Goal: Information Seeking & Learning: Learn about a topic

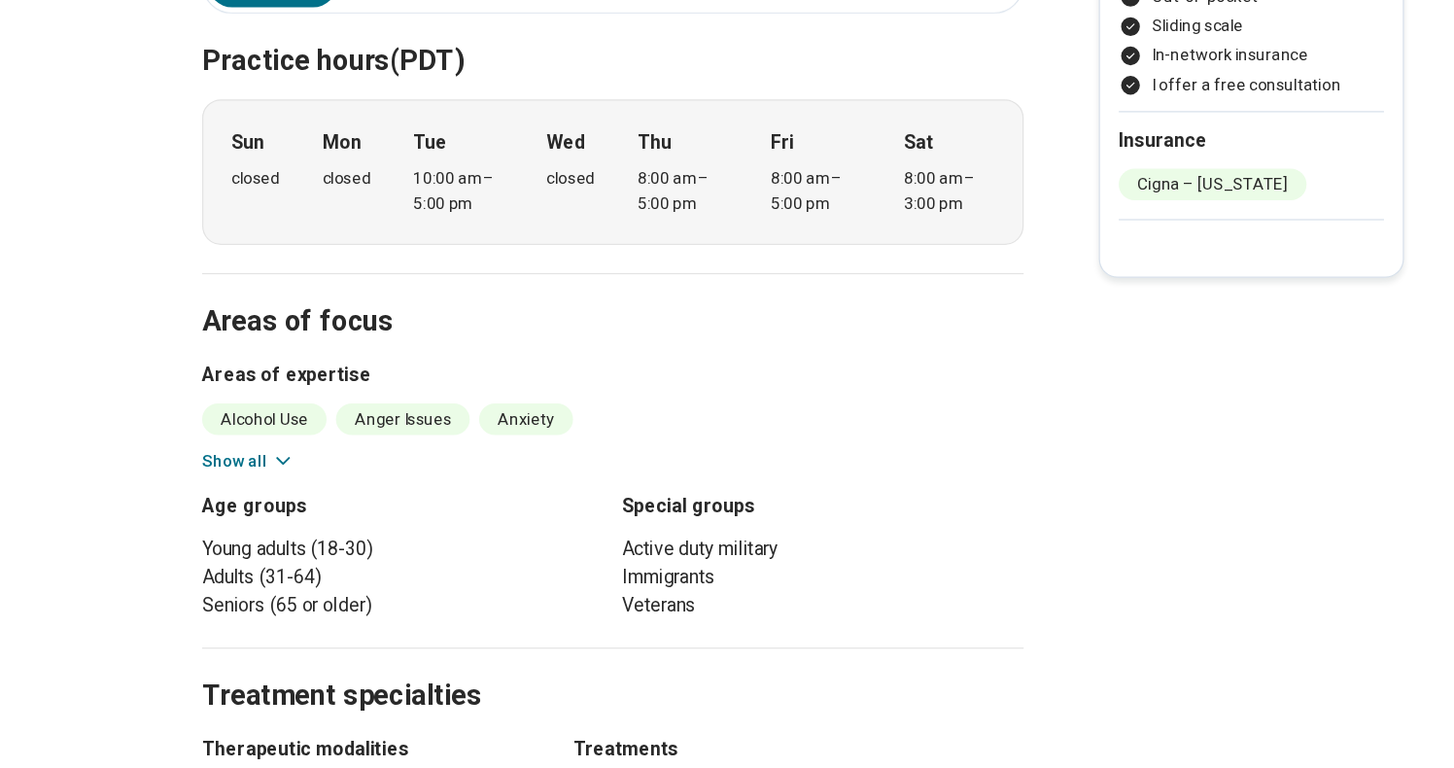
scroll to position [536, 0]
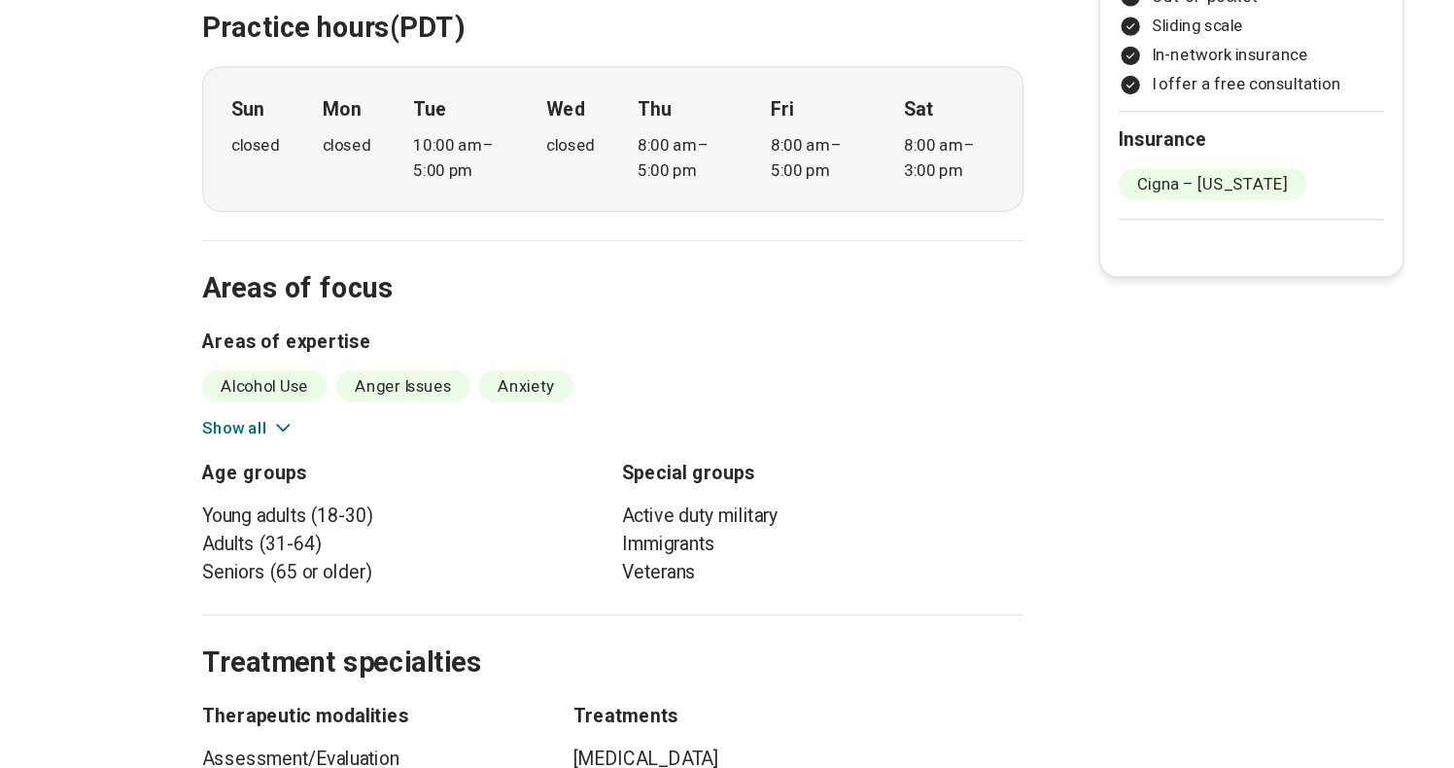
click at [298, 476] on icon at bounding box center [296, 485] width 19 height 19
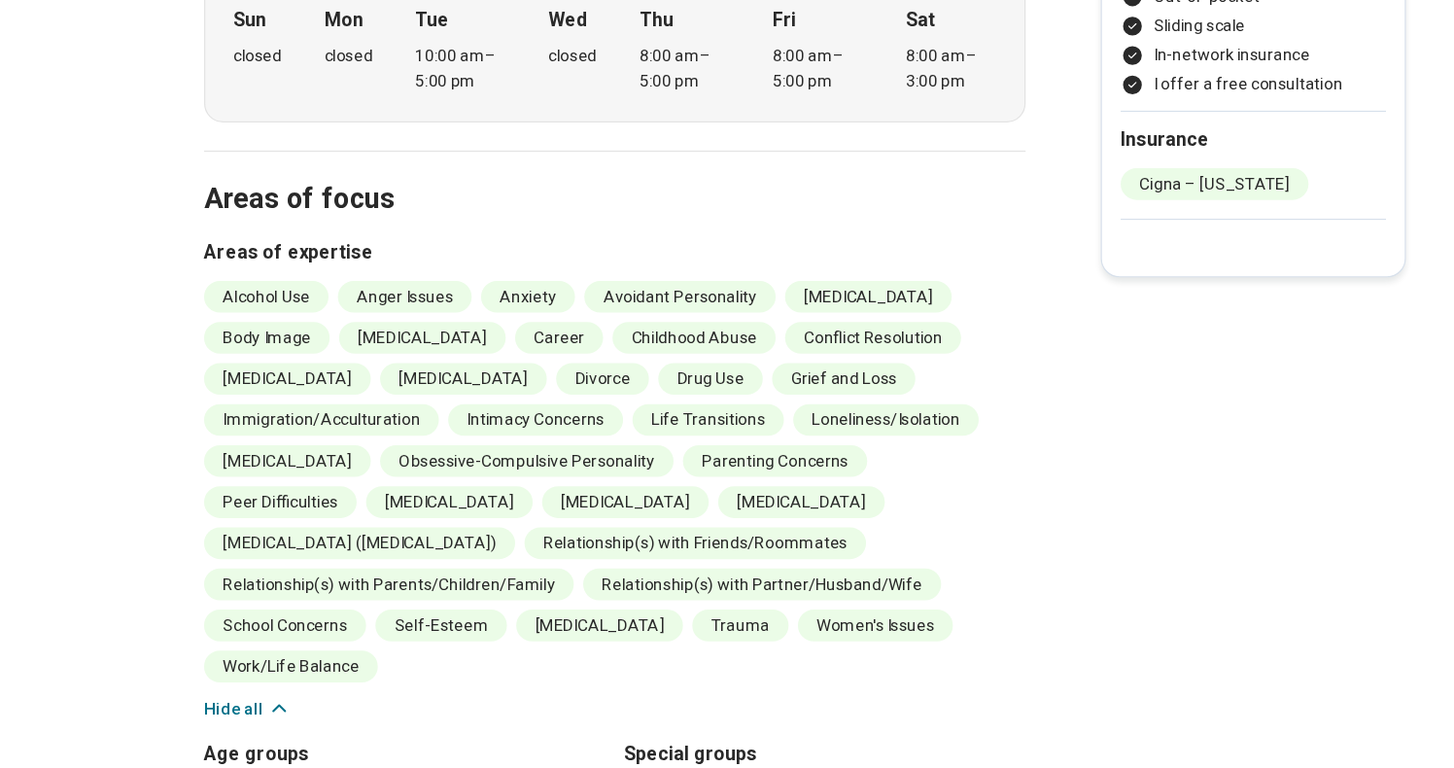
scroll to position [643, 0]
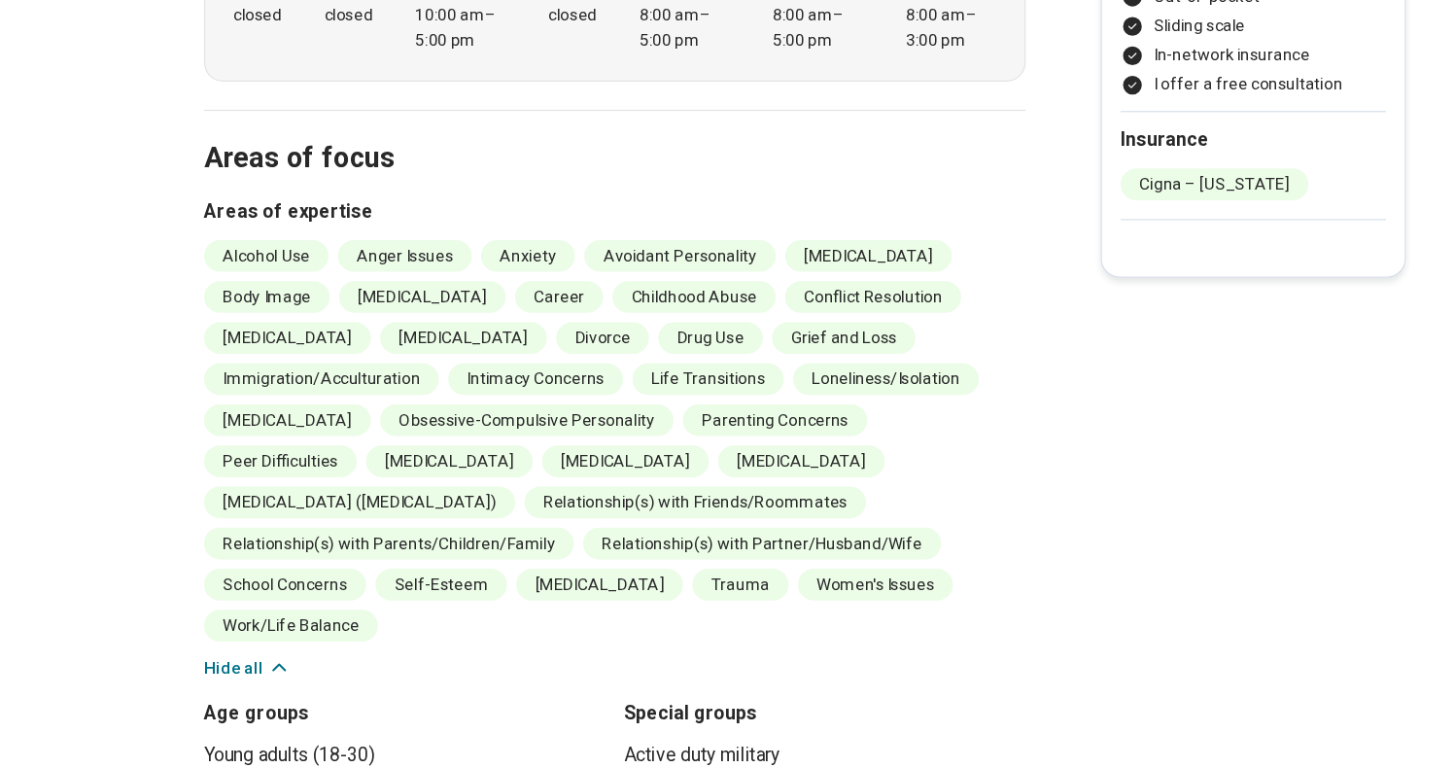
click at [488, 467] on li "Obsessive-Compulsive Personality" at bounding box center [496, 480] width 243 height 26
click at [482, 420] on ul "Alcohol Use Anger Issues Anxiety Avoidant Personality [MEDICAL_DATA] Body Image…" at bounding box center [569, 496] width 680 height 332
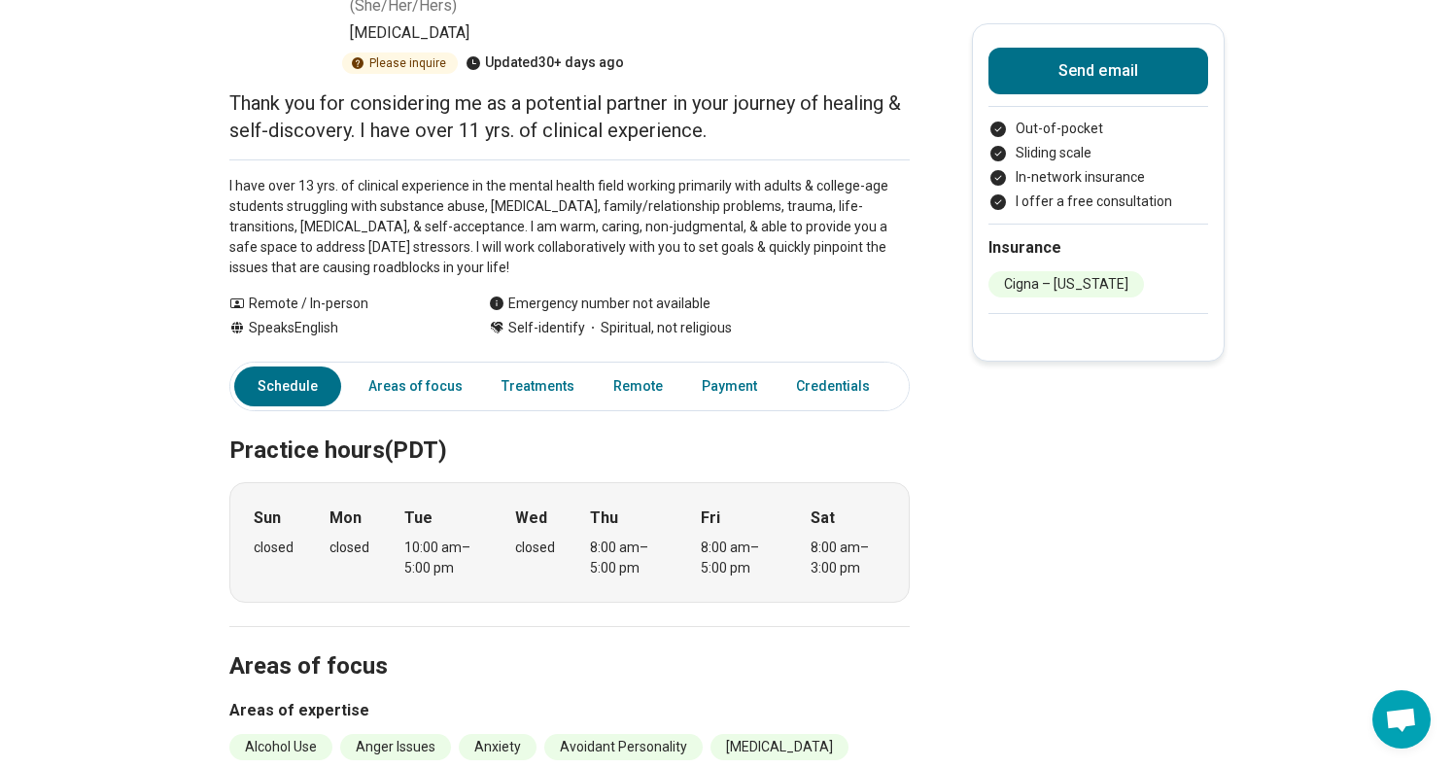
scroll to position [0, 0]
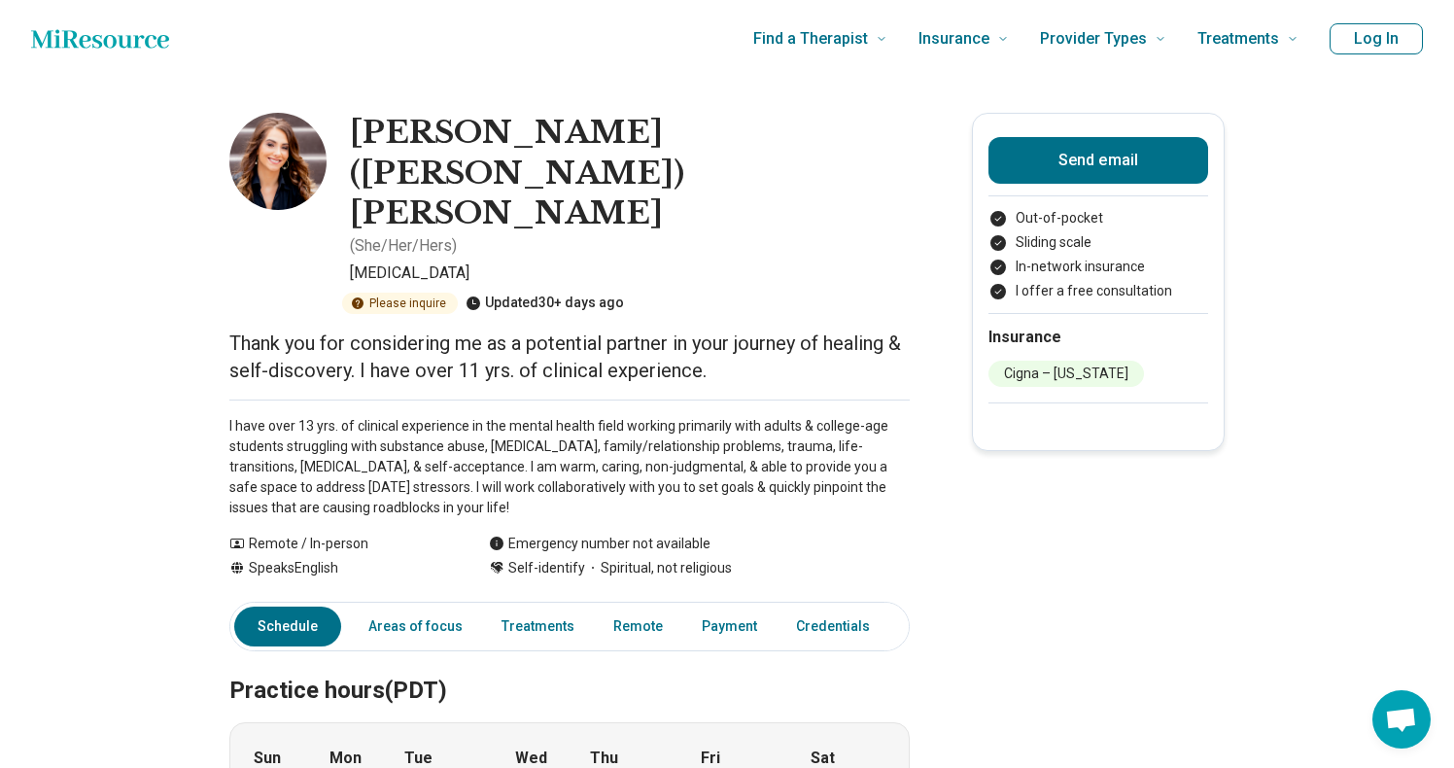
click at [1097, 253] on ul "Out-of-pocket Sliding scale In-network insurance I offer a free consultation" at bounding box center [1099, 254] width 220 height 93
